Goal: Book appointment/travel/reservation

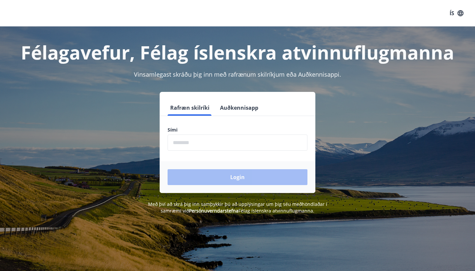
click at [237, 144] on input "phone" at bounding box center [238, 142] width 140 height 16
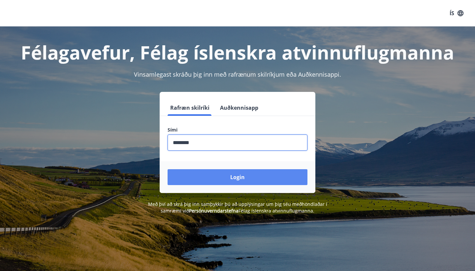
type input "********"
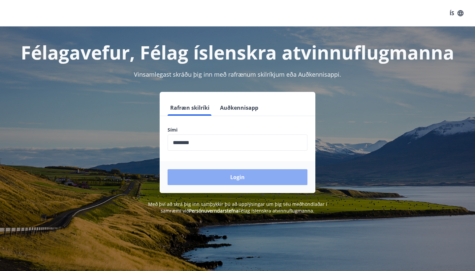
click at [249, 175] on button "Login" at bounding box center [238, 177] width 140 height 16
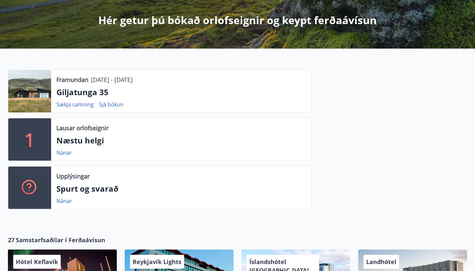
scroll to position [118, 0]
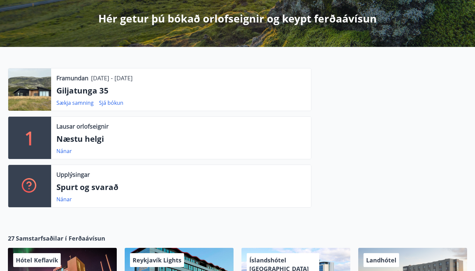
click at [26, 111] on div "Framundan 19.12.2025 - 22.12.2025 Giljatunga 35 Sækja samning Sjá bókun 1 Lausa…" at bounding box center [156, 140] width 312 height 145
click at [31, 87] on div at bounding box center [29, 89] width 43 height 42
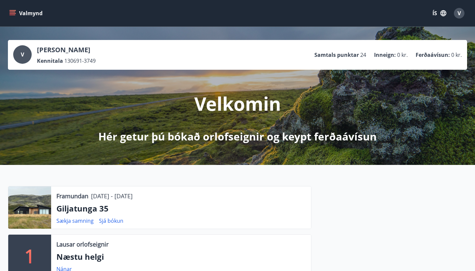
scroll to position [0, 0]
click at [10, 11] on icon "menu" at bounding box center [13, 10] width 7 height 1
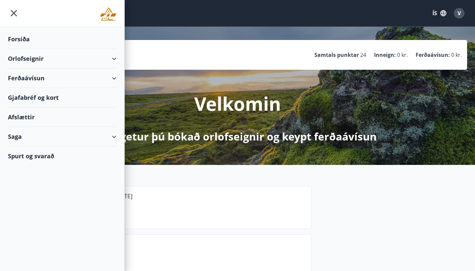
click at [111, 56] on div "Orlofseignir" at bounding box center [62, 58] width 109 height 19
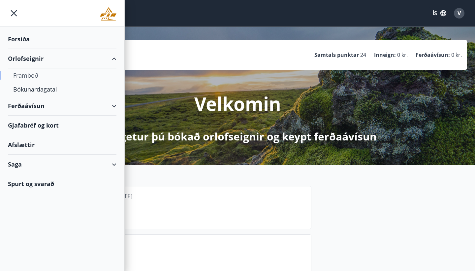
click at [28, 75] on div "Framboð" at bounding box center [62, 75] width 98 height 14
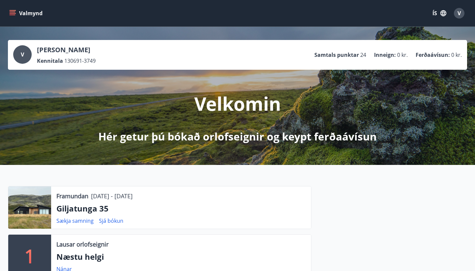
click at [13, 15] on icon "menu" at bounding box center [13, 15] width 6 height 1
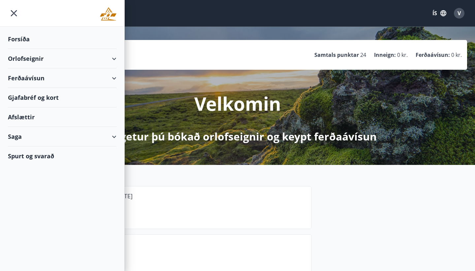
click at [109, 59] on div "Orlofseignir" at bounding box center [62, 58] width 109 height 19
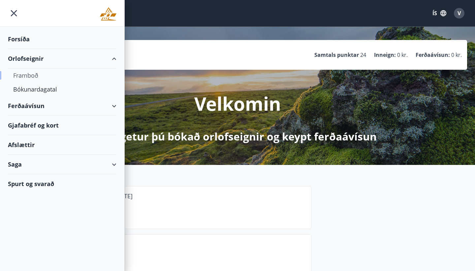
click at [27, 74] on div "Framboð" at bounding box center [62, 75] width 98 height 14
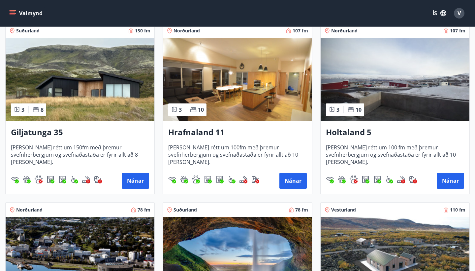
scroll to position [130, 0]
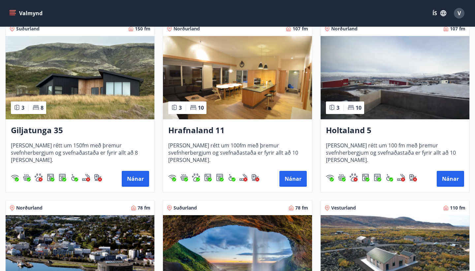
click at [81, 85] on img at bounding box center [80, 77] width 149 height 83
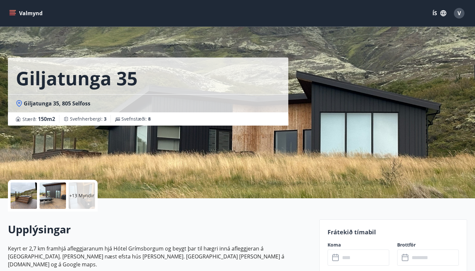
click at [45, 192] on div at bounding box center [53, 195] width 26 height 26
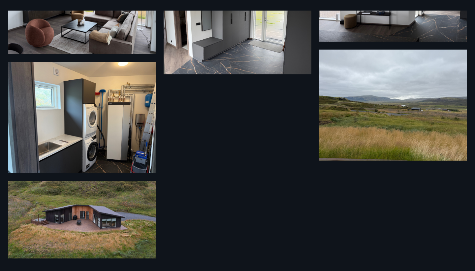
scroll to position [656, 0]
click at [381, 122] on img at bounding box center [394, 105] width 148 height 111
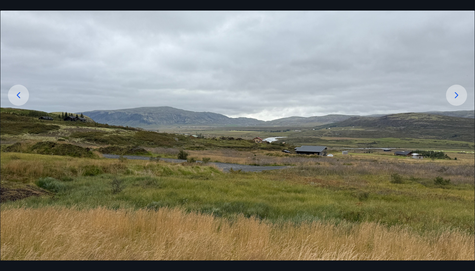
scroll to position [79, 0]
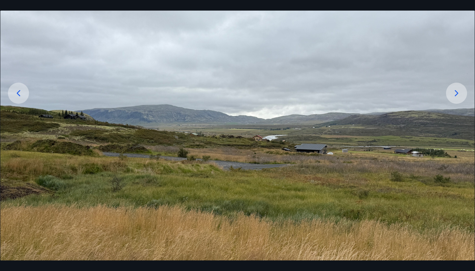
click at [45, 4] on div "18 af 19" at bounding box center [237, 135] width 475 height 271
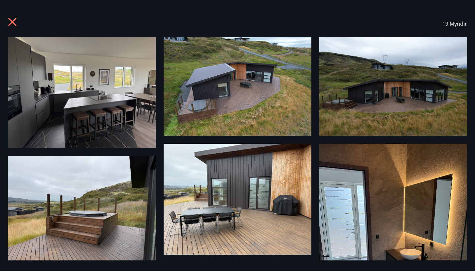
scroll to position [0, 0]
click at [14, 25] on icon at bounding box center [13, 22] width 11 height 11
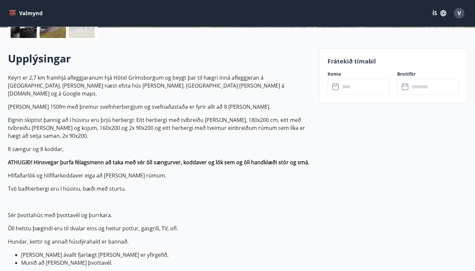
scroll to position [171, 0]
drag, startPoint x: 9, startPoint y: 59, endPoint x: 89, endPoint y: 63, distance: 80.0
click at [89, 63] on h2 "Upplýsingar" at bounding box center [160, 58] width 304 height 15
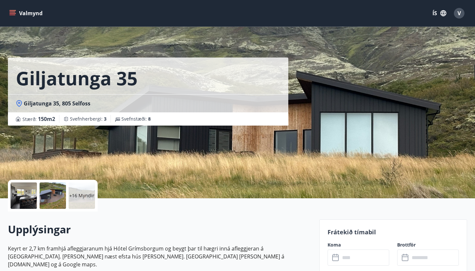
scroll to position [0, 0]
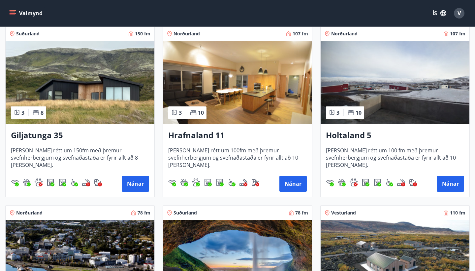
scroll to position [126, 0]
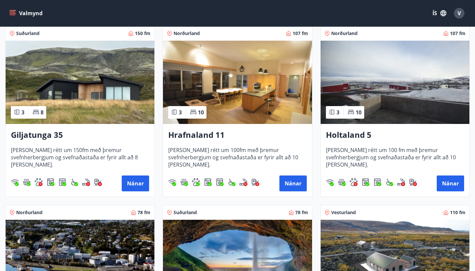
click at [232, 87] on img at bounding box center [237, 82] width 149 height 83
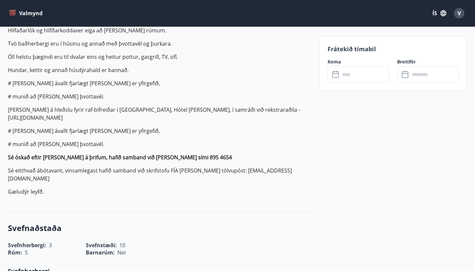
scroll to position [107, 0]
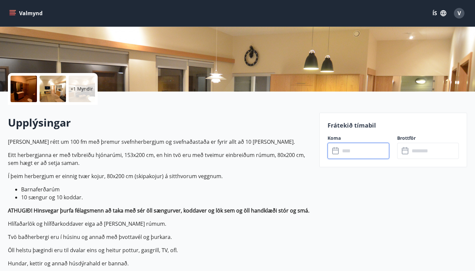
click at [361, 153] on input "text" at bounding box center [364, 151] width 49 height 16
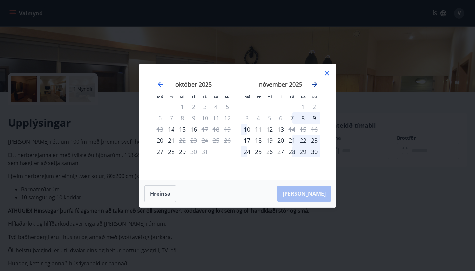
click at [315, 83] on icon "Move forward to switch to the next month." at bounding box center [314, 84] width 5 height 5
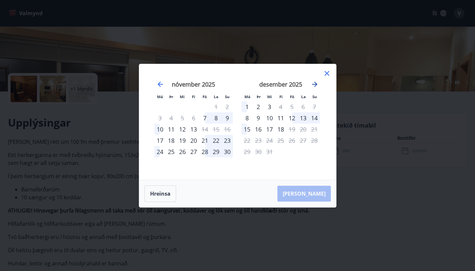
click at [315, 83] on icon "Move forward to switch to the next month." at bounding box center [314, 84] width 5 height 5
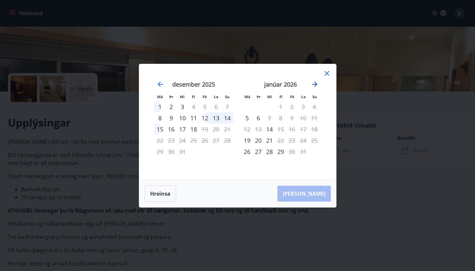
click at [315, 83] on icon "Move forward to switch to the next month." at bounding box center [314, 84] width 5 height 5
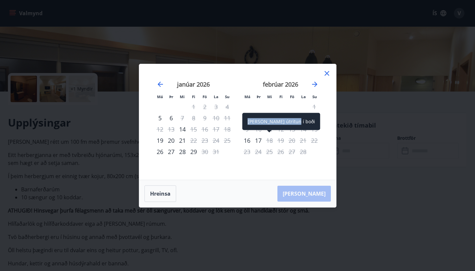
drag, startPoint x: 249, startPoint y: 140, endPoint x: 277, endPoint y: 131, distance: 29.7
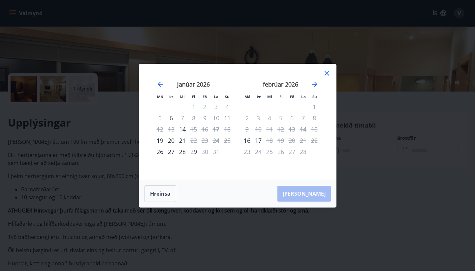
click at [258, 140] on div "17" at bounding box center [258, 140] width 11 height 11
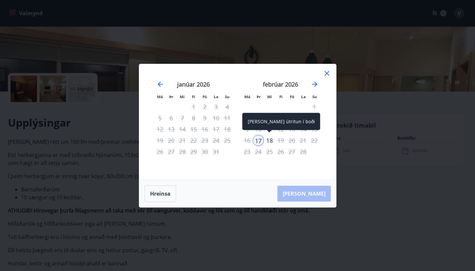
click at [268, 137] on div "18" at bounding box center [269, 140] width 11 height 11
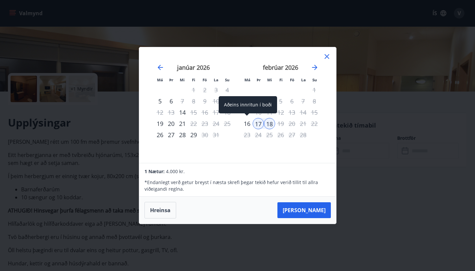
click at [251, 122] on div "16" at bounding box center [247, 123] width 11 height 11
click at [315, 68] on icon "Move forward to switch to the next month." at bounding box center [315, 67] width 8 height 8
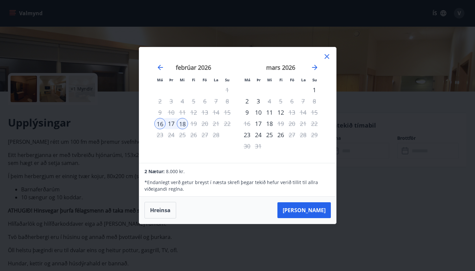
click at [326, 55] on icon at bounding box center [327, 56] width 8 height 8
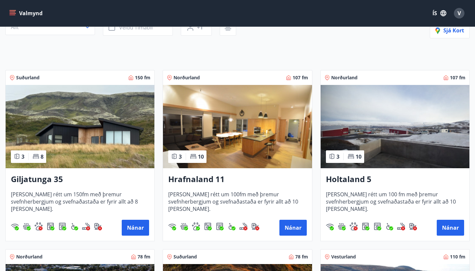
scroll to position [89, 0]
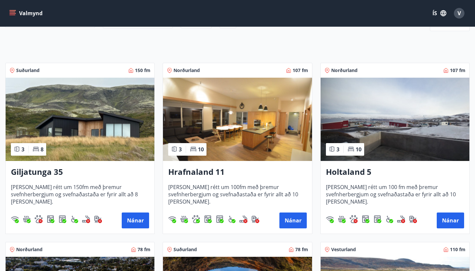
click at [378, 135] on img at bounding box center [395, 119] width 149 height 83
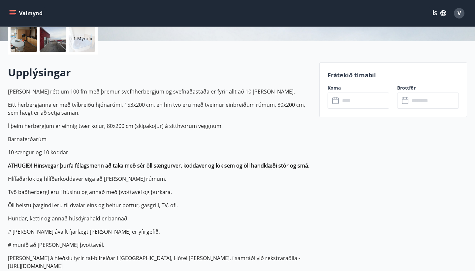
scroll to position [157, 0]
click at [353, 104] on input "text" at bounding box center [364, 100] width 49 height 16
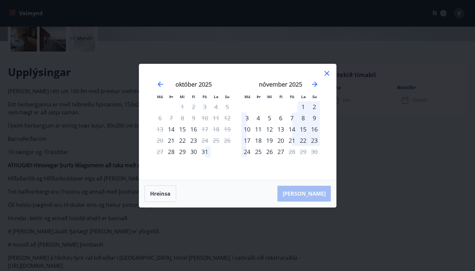
click at [326, 73] on icon at bounding box center [327, 73] width 5 height 5
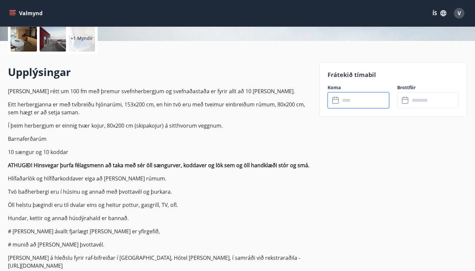
click at [351, 108] on input "text" at bounding box center [364, 100] width 49 height 16
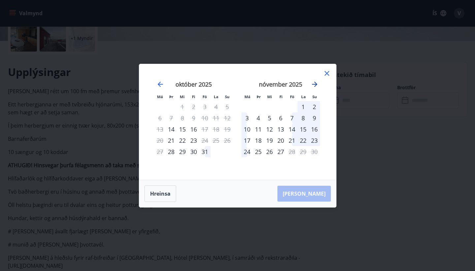
click at [317, 84] on icon "Move forward to switch to the next month." at bounding box center [314, 84] width 5 height 5
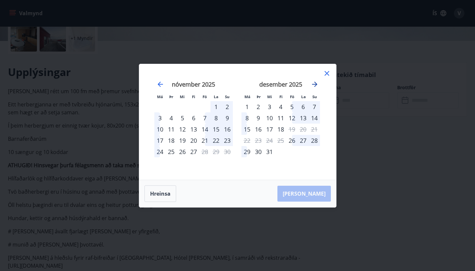
click at [317, 84] on icon "Move forward to switch to the next month." at bounding box center [314, 84] width 5 height 5
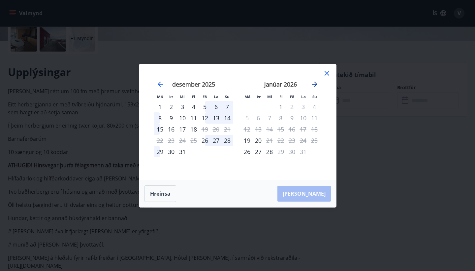
click at [317, 84] on icon "Move forward to switch to the next month." at bounding box center [314, 84] width 5 height 5
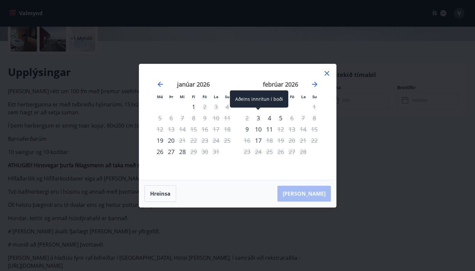
click at [255, 115] on div "3" at bounding box center [258, 117] width 11 height 11
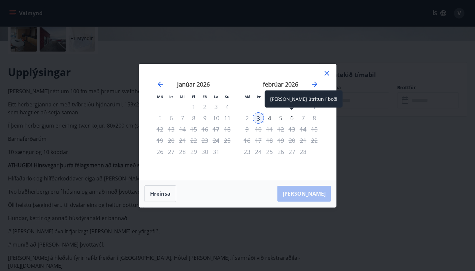
click at [293, 118] on div "6" at bounding box center [292, 117] width 11 height 11
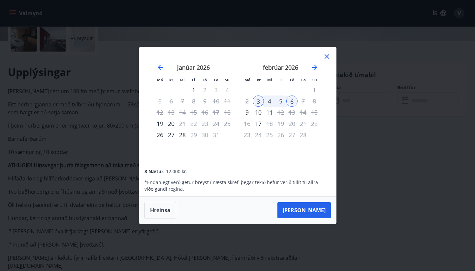
click at [258, 103] on div "3" at bounding box center [258, 100] width 11 height 11
click at [289, 104] on div "6" at bounding box center [292, 100] width 11 height 11
click at [246, 112] on div "9" at bounding box center [247, 112] width 11 height 11
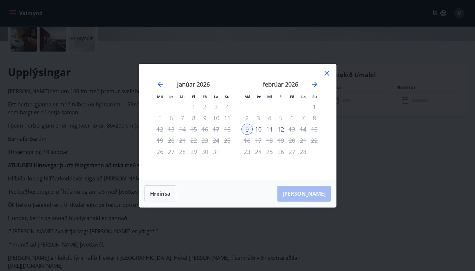
click at [258, 127] on div "10" at bounding box center [258, 128] width 11 height 11
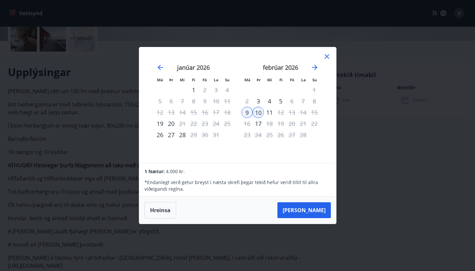
click at [260, 111] on div "10" at bounding box center [258, 112] width 11 height 11
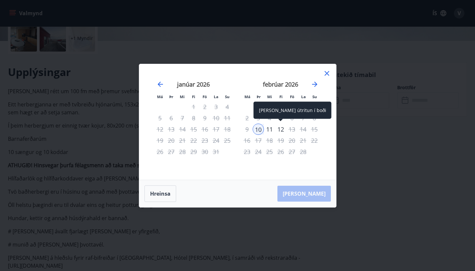
click at [283, 131] on div "12" at bounding box center [280, 128] width 11 height 11
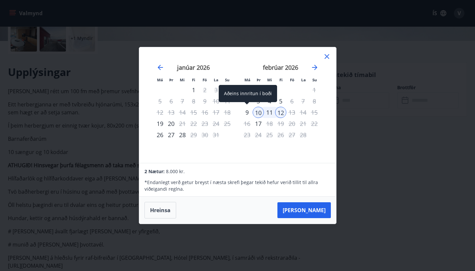
click at [245, 112] on div "9" at bounding box center [247, 112] width 11 height 11
click at [313, 63] on icon "Move forward to switch to the next month." at bounding box center [315, 67] width 8 height 8
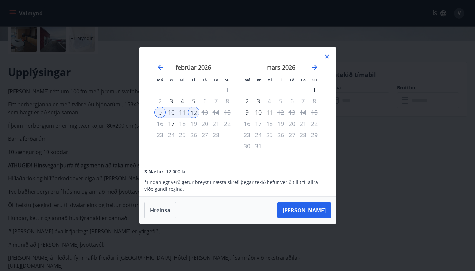
click at [327, 56] on icon at bounding box center [327, 56] width 5 height 5
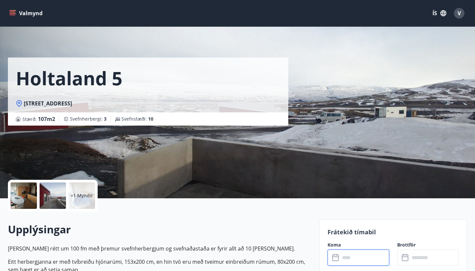
scroll to position [0, 0]
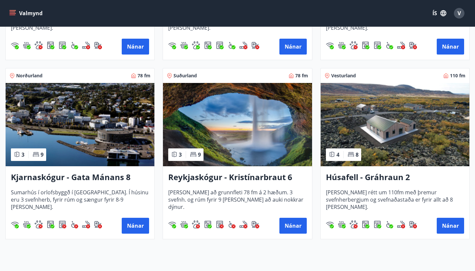
scroll to position [263, 0]
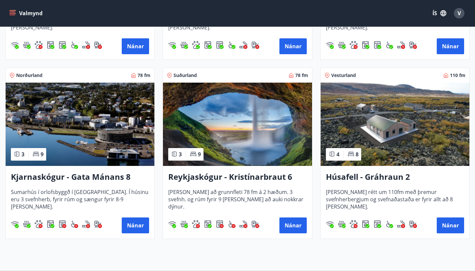
click at [40, 107] on img at bounding box center [80, 124] width 149 height 83
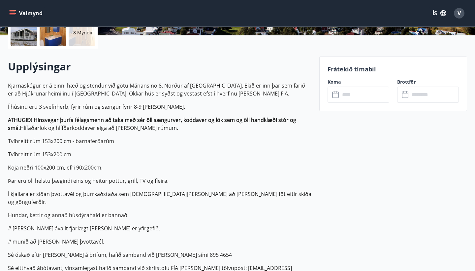
scroll to position [137, 0]
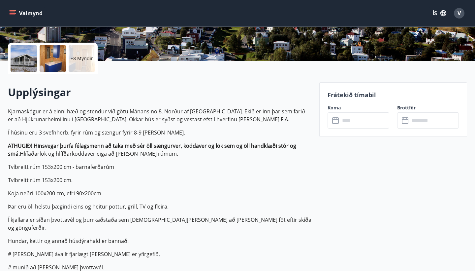
click at [339, 118] on icon at bounding box center [335, 120] width 7 height 7
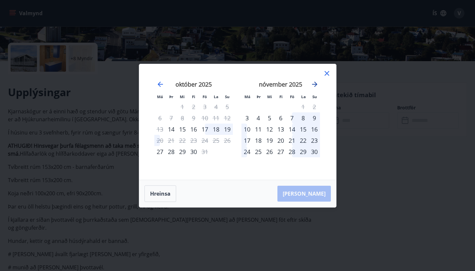
click at [312, 85] on icon "Move forward to switch to the next month." at bounding box center [315, 84] width 8 height 8
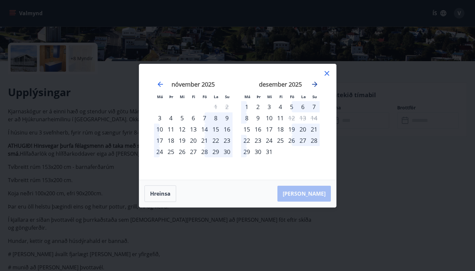
click at [315, 84] on icon "Move forward to switch to the next month." at bounding box center [314, 84] width 5 height 5
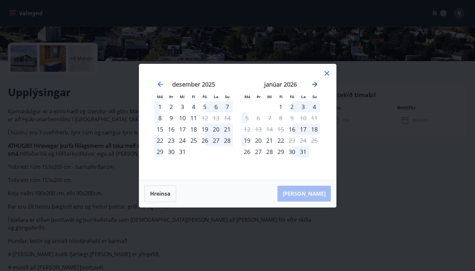
click at [315, 84] on icon "Move forward to switch to the next month." at bounding box center [314, 84] width 5 height 5
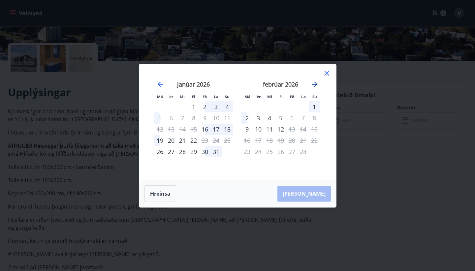
click at [315, 83] on icon "Move forward to switch to the next month." at bounding box center [315, 84] width 8 height 8
click at [327, 71] on icon at bounding box center [327, 73] width 8 height 8
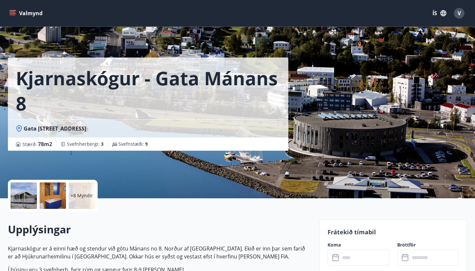
scroll to position [0, 0]
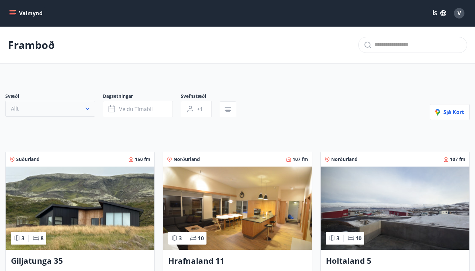
click at [71, 109] on button "Allt" at bounding box center [50, 109] width 90 height 16
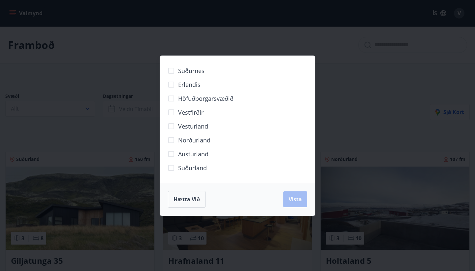
click at [182, 141] on span "Norðurland" at bounding box center [194, 140] width 32 height 9
click at [296, 197] on span "Vista" at bounding box center [295, 198] width 13 height 7
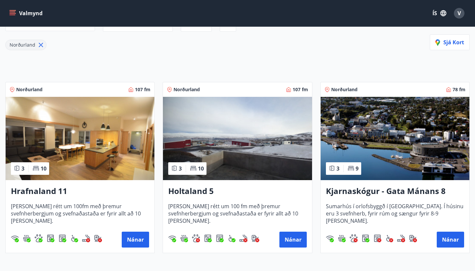
scroll to position [76, 0]
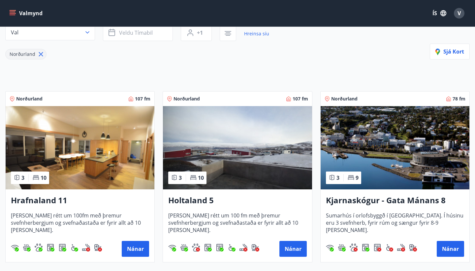
click at [68, 148] on img at bounding box center [80, 147] width 149 height 83
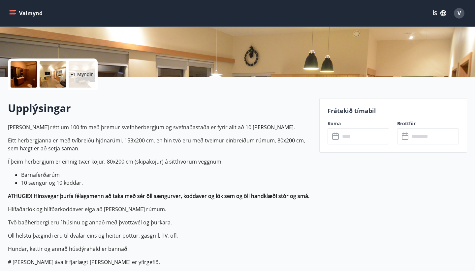
scroll to position [121, 0]
click at [361, 135] on input "text" at bounding box center [364, 136] width 49 height 16
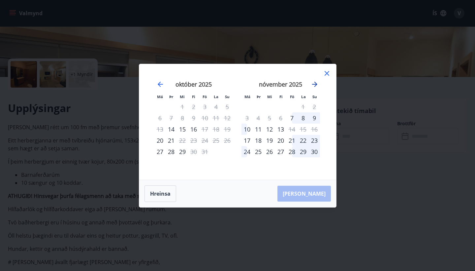
click at [316, 84] on icon "Move forward to switch to the next month." at bounding box center [314, 84] width 5 height 5
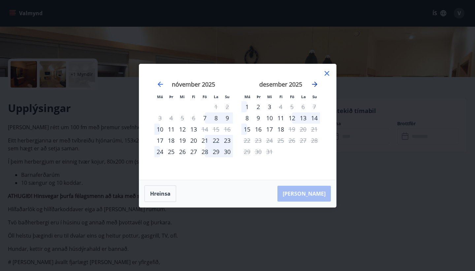
click at [316, 84] on icon "Move forward to switch to the next month." at bounding box center [314, 84] width 5 height 5
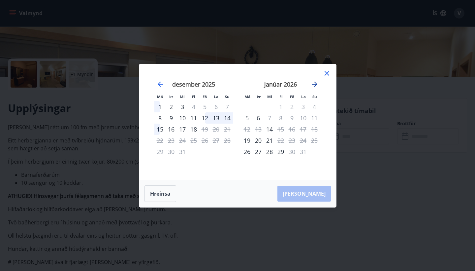
click at [316, 84] on icon "Move forward to switch to the next month." at bounding box center [314, 84] width 5 height 5
click at [326, 74] on icon at bounding box center [327, 73] width 8 height 8
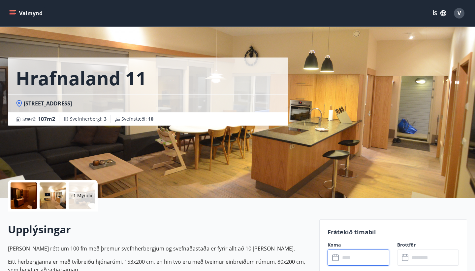
scroll to position [0, 0]
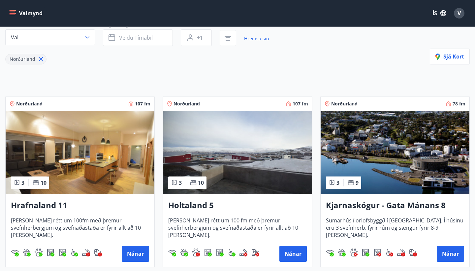
scroll to position [72, 0]
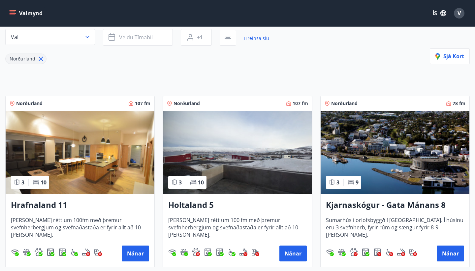
click at [249, 146] on img at bounding box center [237, 152] width 149 height 83
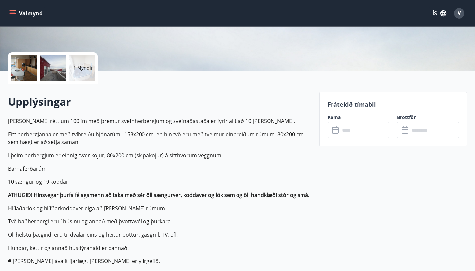
scroll to position [131, 0]
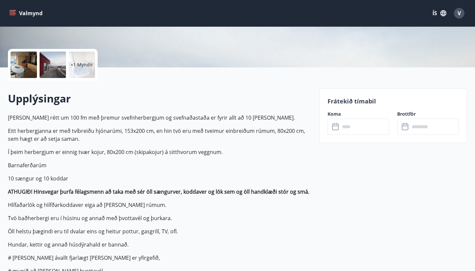
click at [365, 131] on input "text" at bounding box center [364, 126] width 49 height 16
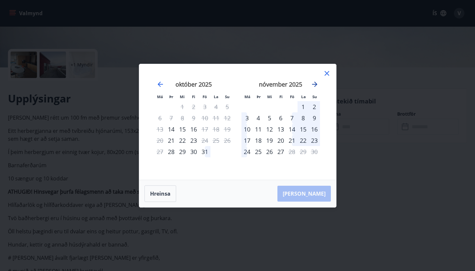
click at [315, 83] on icon "Move forward to switch to the next month." at bounding box center [315, 84] width 8 height 8
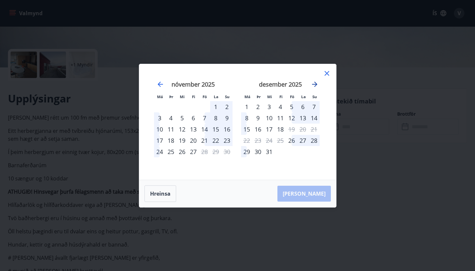
click at [315, 83] on icon "Move forward to switch to the next month." at bounding box center [315, 84] width 8 height 8
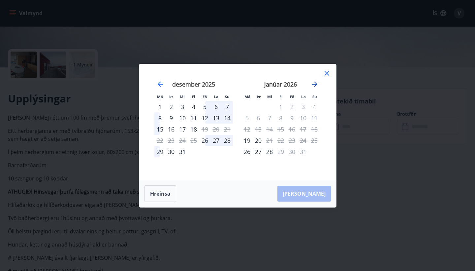
click at [315, 83] on icon "Move forward to switch to the next month." at bounding box center [315, 84] width 8 height 8
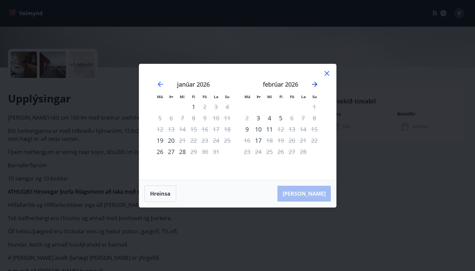
click at [315, 83] on icon "Move forward to switch to the next month." at bounding box center [315, 84] width 8 height 8
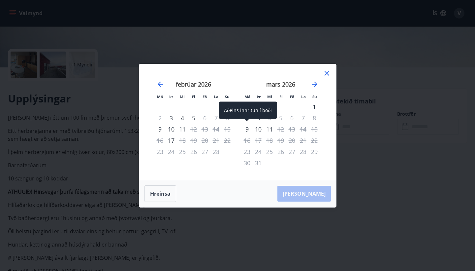
click at [245, 127] on div "9" at bounding box center [247, 128] width 11 height 11
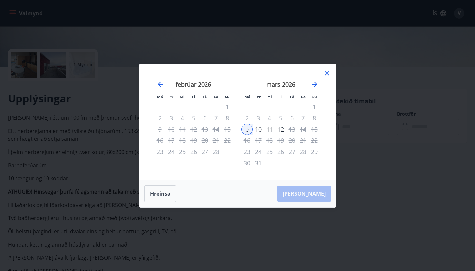
click at [272, 129] on div "11" at bounding box center [269, 128] width 11 height 11
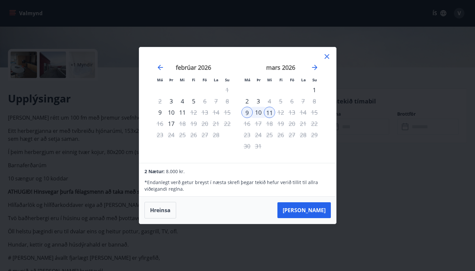
click at [268, 112] on div "11" at bounding box center [269, 112] width 11 height 11
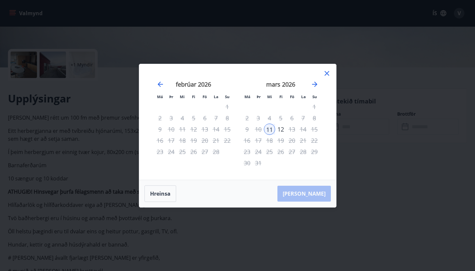
click at [248, 129] on div "9" at bounding box center [247, 128] width 11 height 11
click at [264, 127] on div "11" at bounding box center [269, 128] width 11 height 11
click at [269, 128] on div "11" at bounding box center [269, 128] width 11 height 11
click at [250, 128] on div "9" at bounding box center [247, 128] width 11 height 11
click at [160, 83] on icon "Move backward to switch to the previous month." at bounding box center [160, 84] width 8 height 8
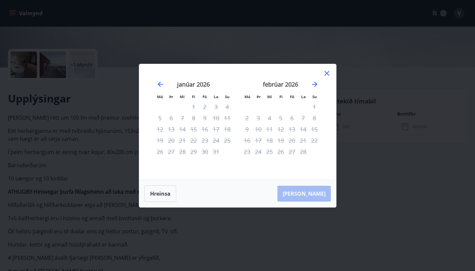
click at [329, 73] on icon at bounding box center [327, 73] width 8 height 8
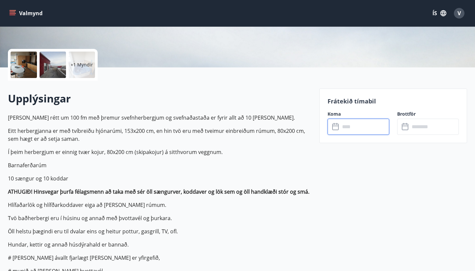
click at [359, 121] on input "text" at bounding box center [364, 126] width 49 height 16
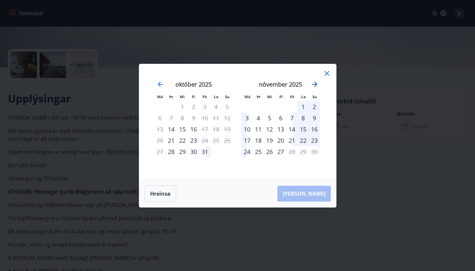
click at [317, 85] on icon "Move forward to switch to the next month." at bounding box center [314, 84] width 5 height 5
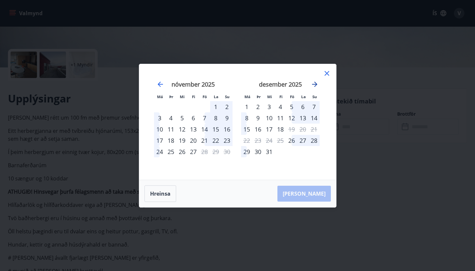
click at [317, 85] on icon "Move forward to switch to the next month." at bounding box center [314, 84] width 5 height 5
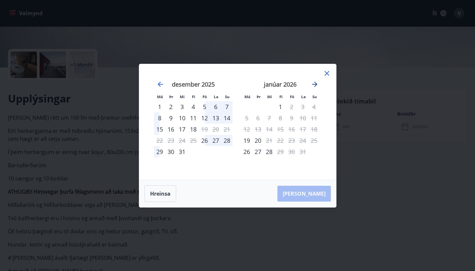
click at [317, 85] on icon "Move forward to switch to the next month." at bounding box center [315, 84] width 8 height 8
click at [315, 84] on icon "Move forward to switch to the next month." at bounding box center [314, 84] width 5 height 5
click at [316, 85] on icon "Move forward to switch to the next month." at bounding box center [315, 84] width 8 height 8
click at [316, 84] on icon "Move forward to switch to the next month." at bounding box center [314, 84] width 5 height 5
click at [316, 82] on icon "Move forward to switch to the next month." at bounding box center [314, 84] width 5 height 5
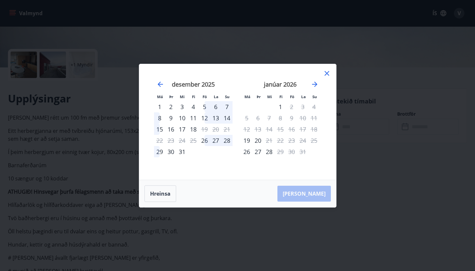
click at [253, 190] on div "Hreinsa Taka Frá" at bounding box center [237, 193] width 197 height 27
click at [316, 82] on icon "Move forward to switch to the next month." at bounding box center [315, 84] width 8 height 8
click at [159, 84] on icon "Move backward to switch to the previous month." at bounding box center [160, 84] width 8 height 8
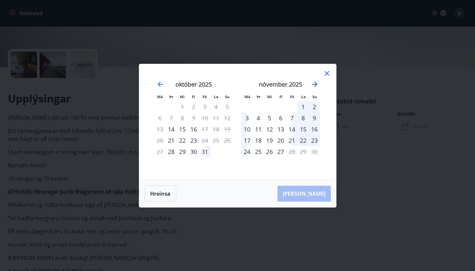
click at [316, 83] on icon "Move forward to switch to the next month." at bounding box center [315, 84] width 8 height 8
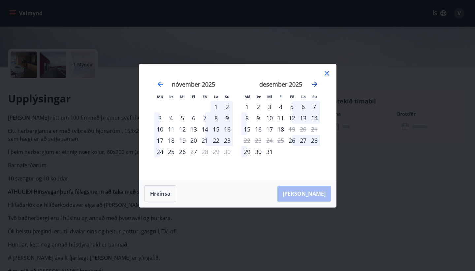
click at [316, 83] on icon "Move forward to switch to the next month." at bounding box center [314, 84] width 5 height 5
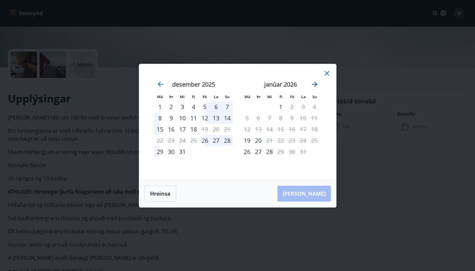
click at [316, 83] on icon "Move forward to switch to the next month." at bounding box center [314, 84] width 5 height 5
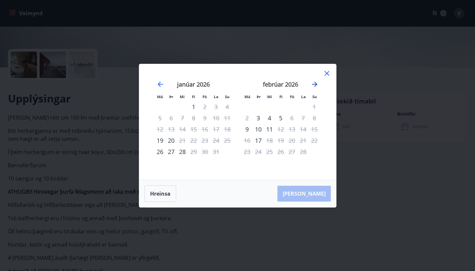
click at [316, 83] on icon "Move forward to switch to the next month." at bounding box center [314, 84] width 5 height 5
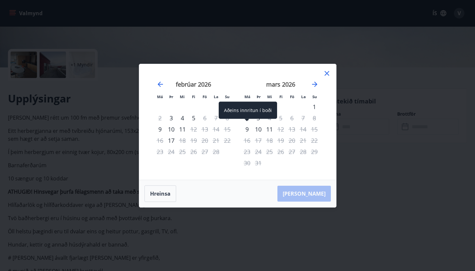
click at [245, 127] on div "9" at bounding box center [247, 128] width 11 height 11
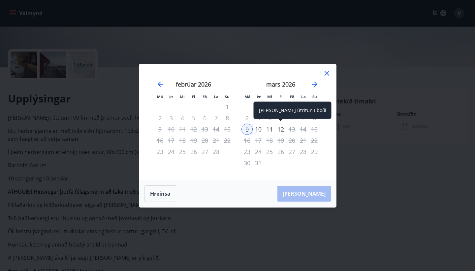
click at [281, 129] on div "12" at bounding box center [280, 128] width 11 height 11
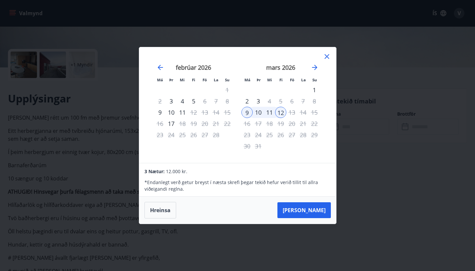
click at [328, 56] on icon at bounding box center [327, 56] width 8 height 8
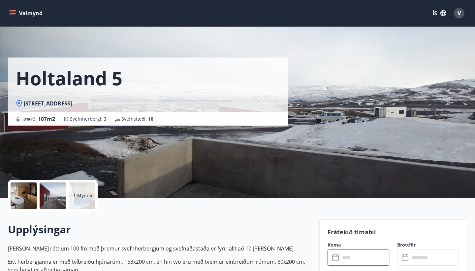
scroll to position [0, 0]
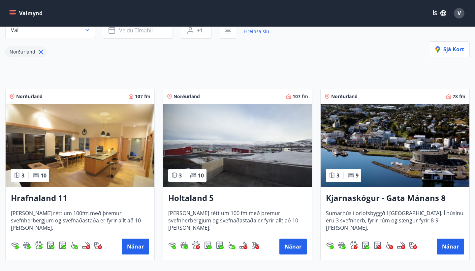
scroll to position [98, 0]
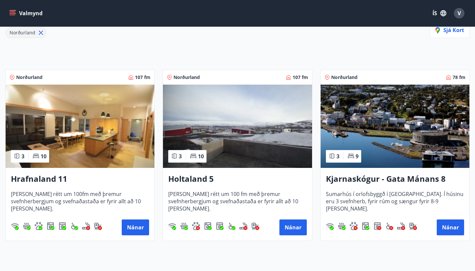
click at [83, 131] on img at bounding box center [80, 126] width 149 height 83
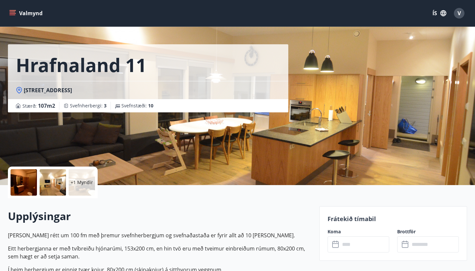
scroll to position [10, 0]
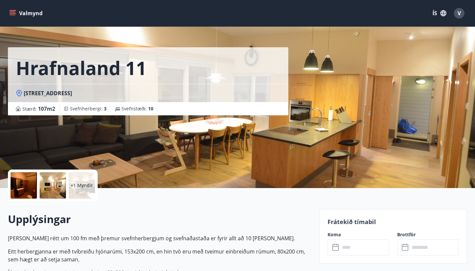
click at [28, 184] on div at bounding box center [24, 185] width 26 height 26
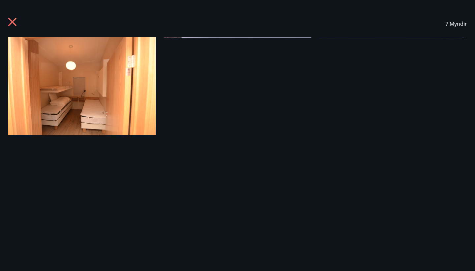
click at [78, 70] on img at bounding box center [82, 86] width 148 height 98
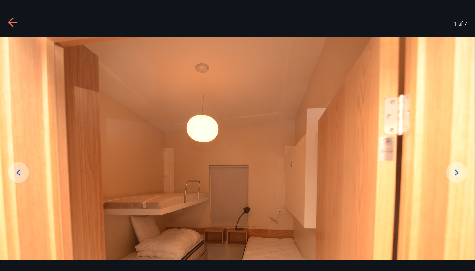
scroll to position [0, 0]
click at [14, 21] on icon at bounding box center [13, 22] width 11 height 11
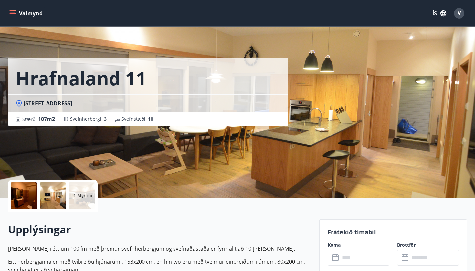
click at [12, 195] on div at bounding box center [24, 195] width 26 height 26
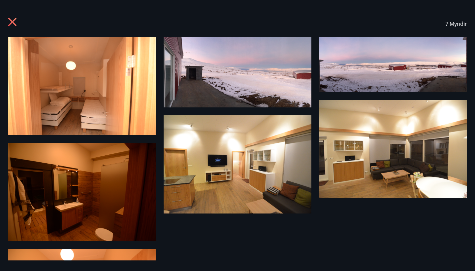
click at [78, 91] on img at bounding box center [82, 86] width 148 height 98
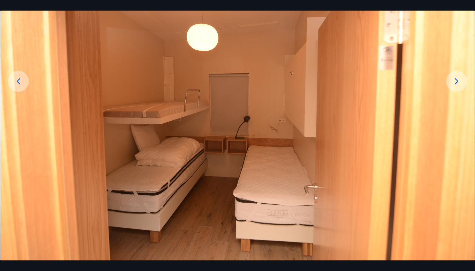
scroll to position [91, 0]
click at [459, 81] on icon at bounding box center [457, 81] width 11 height 11
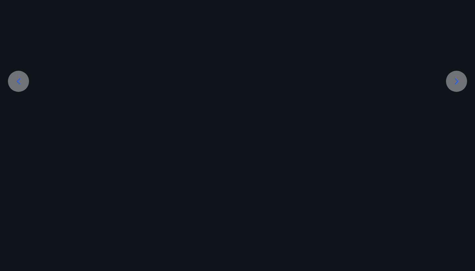
scroll to position [2, 0]
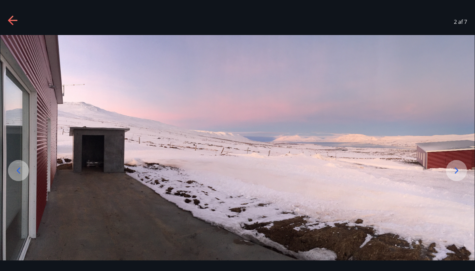
click at [459, 171] on icon at bounding box center [457, 170] width 11 height 11
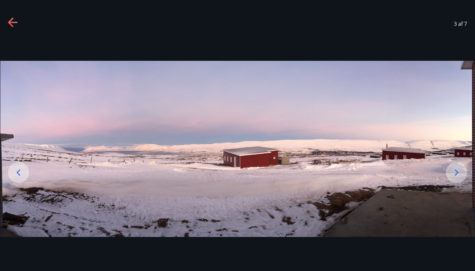
scroll to position [0, 0]
click at [455, 173] on icon at bounding box center [457, 172] width 11 height 11
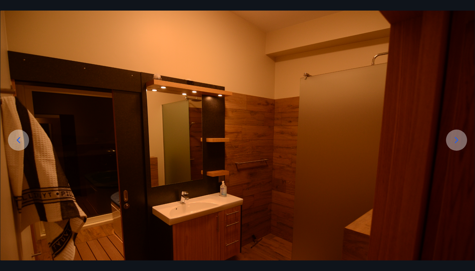
scroll to position [32, 0]
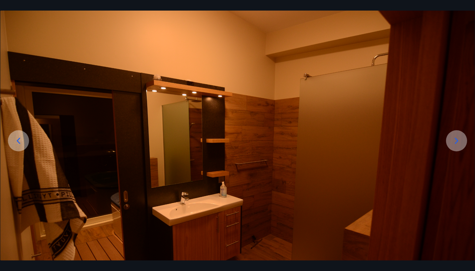
click at [457, 141] on icon at bounding box center [457, 140] width 11 height 11
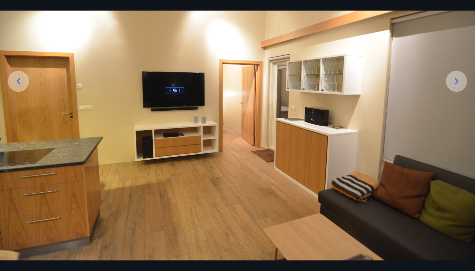
scroll to position [91, 0]
click at [446, 84] on img at bounding box center [237, 103] width 475 height 314
click at [456, 82] on icon at bounding box center [457, 81] width 11 height 11
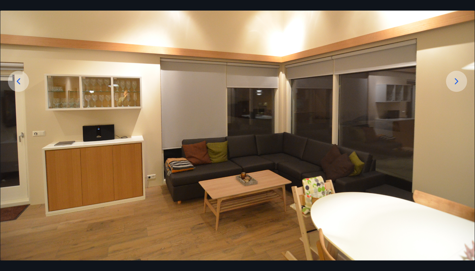
click at [456, 82] on icon at bounding box center [457, 81] width 11 height 11
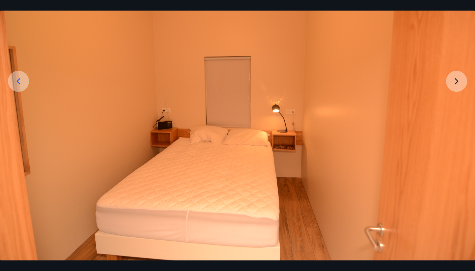
click at [457, 87] on img at bounding box center [237, 103] width 475 height 314
click at [459, 77] on img at bounding box center [237, 103] width 475 height 314
click at [456, 81] on img at bounding box center [237, 103] width 475 height 314
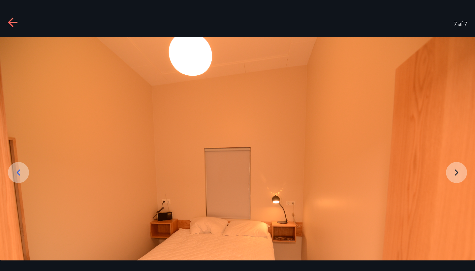
scroll to position [0, 0]
click at [10, 22] on icon at bounding box center [12, 22] width 9 height 1
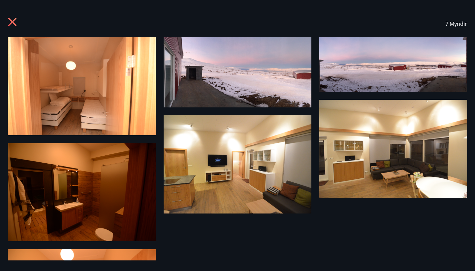
click at [14, 25] on icon at bounding box center [13, 22] width 11 height 11
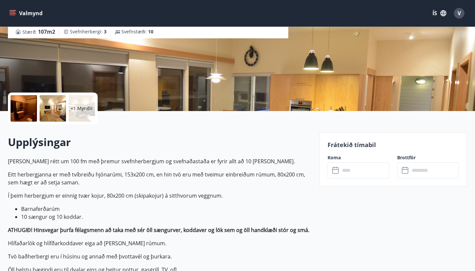
scroll to position [89, 0]
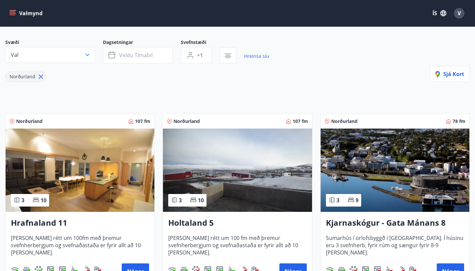
scroll to position [54, 0]
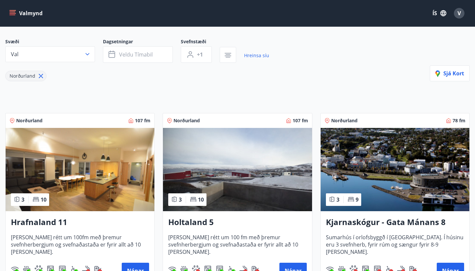
click at [257, 160] on img at bounding box center [237, 169] width 149 height 83
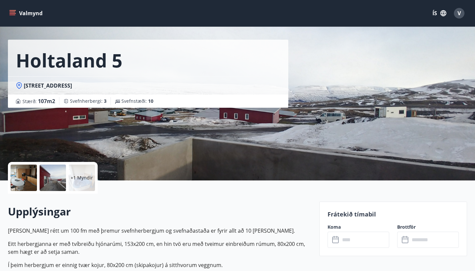
scroll to position [18, 0]
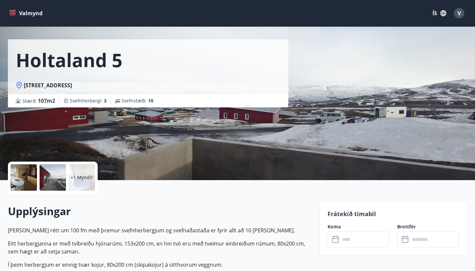
click at [24, 176] on div at bounding box center [24, 177] width 26 height 26
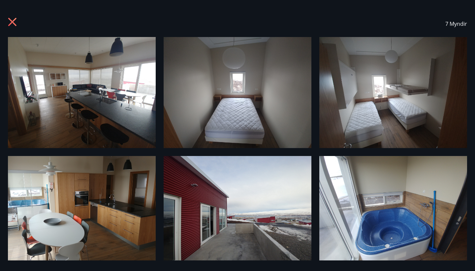
scroll to position [0, 0]
click at [81, 103] on img at bounding box center [82, 92] width 148 height 111
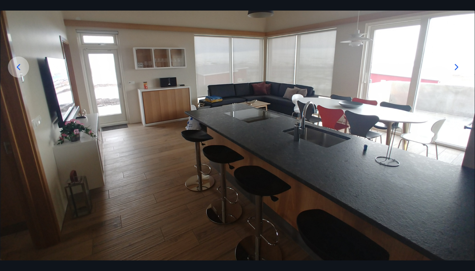
scroll to position [106, 0]
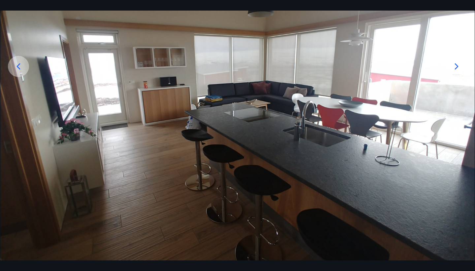
click at [458, 65] on icon at bounding box center [457, 66] width 11 height 11
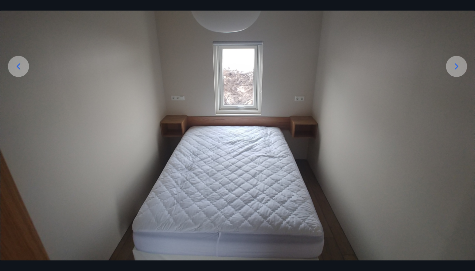
click at [457, 66] on icon at bounding box center [457, 66] width 11 height 11
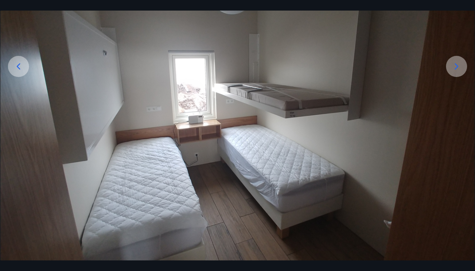
click at [457, 66] on icon at bounding box center [457, 66] width 11 height 11
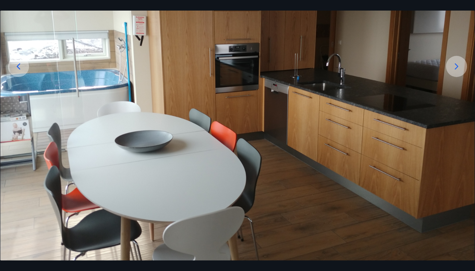
click at [456, 66] on icon at bounding box center [457, 66] width 11 height 11
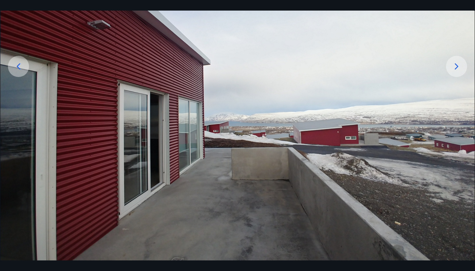
click at [458, 67] on icon at bounding box center [457, 66] width 4 height 6
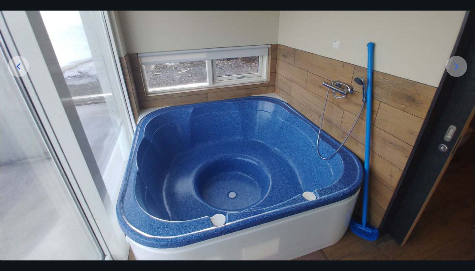
click at [458, 67] on icon at bounding box center [457, 66] width 4 height 6
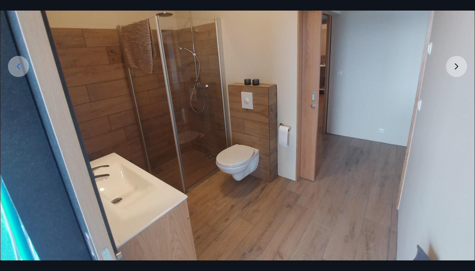
click at [458, 67] on img at bounding box center [237, 109] width 475 height 356
click at [453, 67] on img at bounding box center [237, 109] width 475 height 356
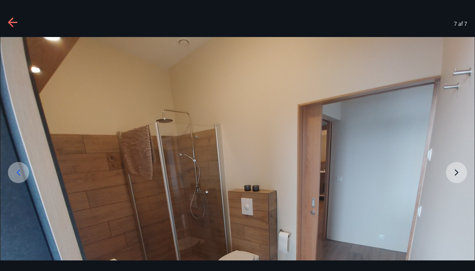
scroll to position [0, 0]
click at [12, 21] on icon at bounding box center [13, 22] width 11 height 11
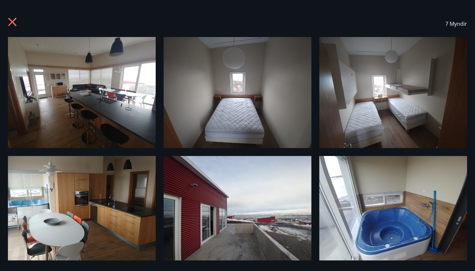
click at [14, 23] on icon at bounding box center [12, 22] width 8 height 8
